Goal: Feedback & Contribution: Contribute content

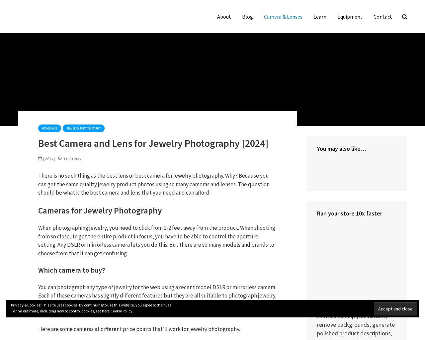
scroll to position [4975, 0]
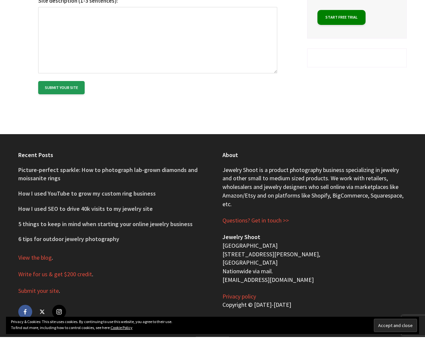
type input "the"
type input "MBWUpmEH"
type input "[EMAIL_ADDRESS][DOMAIN_NAME]"
type input "[URL][DOMAIN_NAME]"
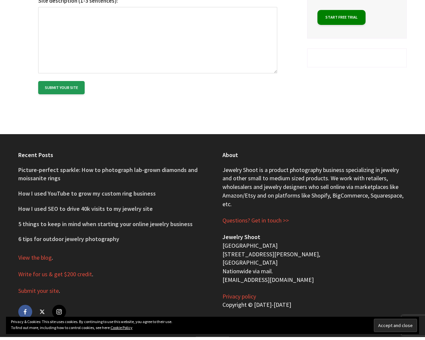
checkbox input"] "false"
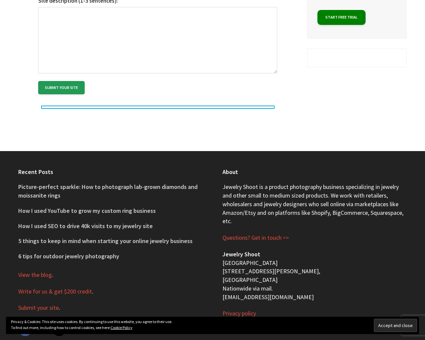
checkbox input"] "false"
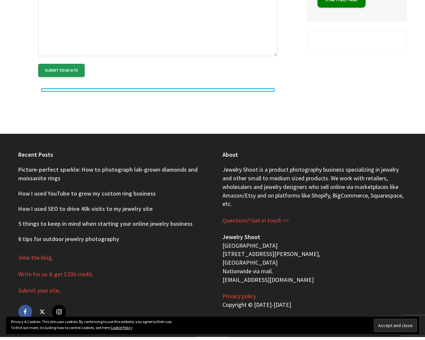
checkbox input"] "false"
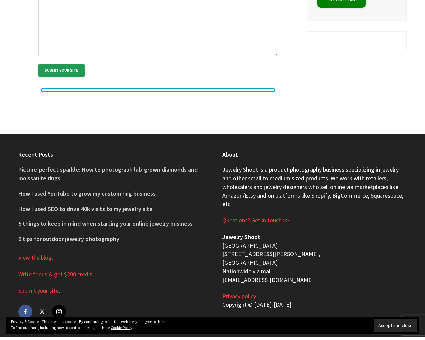
checkbox input"] "false"
type input "20"
type textarea "[URL][DOMAIN_NAME]"
select select "[GEOGRAPHIC_DATA]"
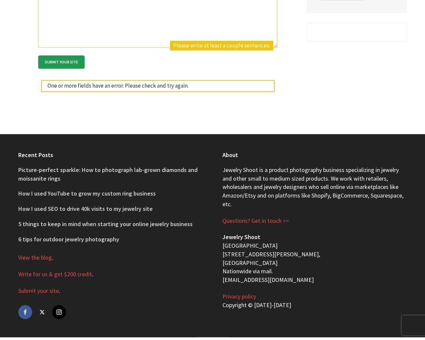
scroll to position [0, 0]
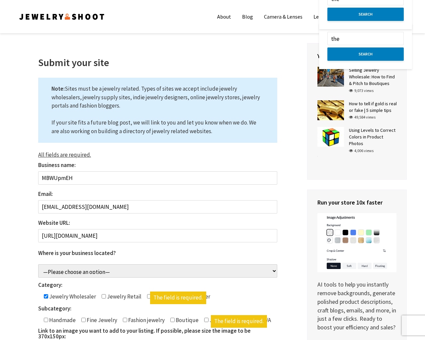
checkbox input"] "false"
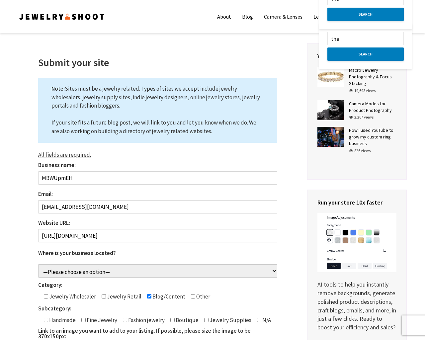
checkbox input"] "false"
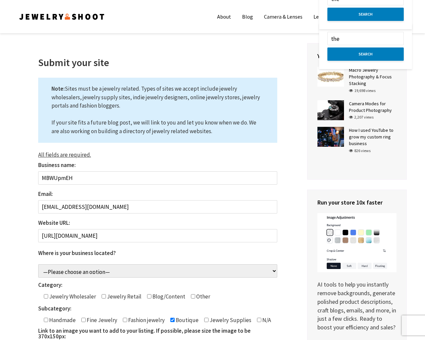
checkbox input"] "false"
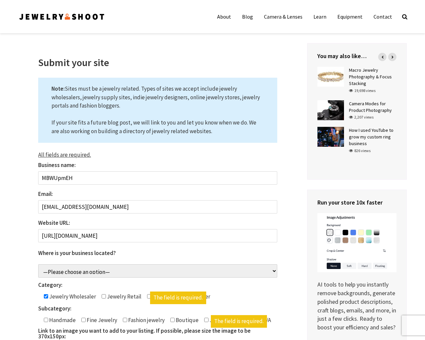
checkbox input"] "false"
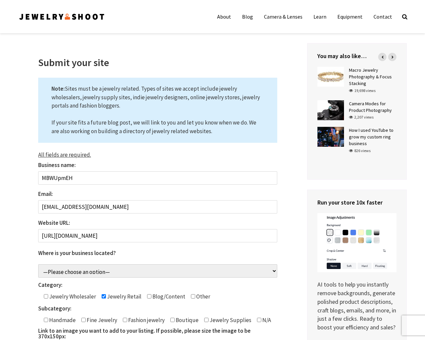
checkbox input"] "false"
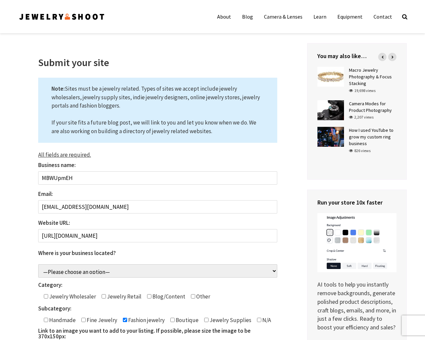
checkbox input"] "false"
